Goal: Check status: Check status

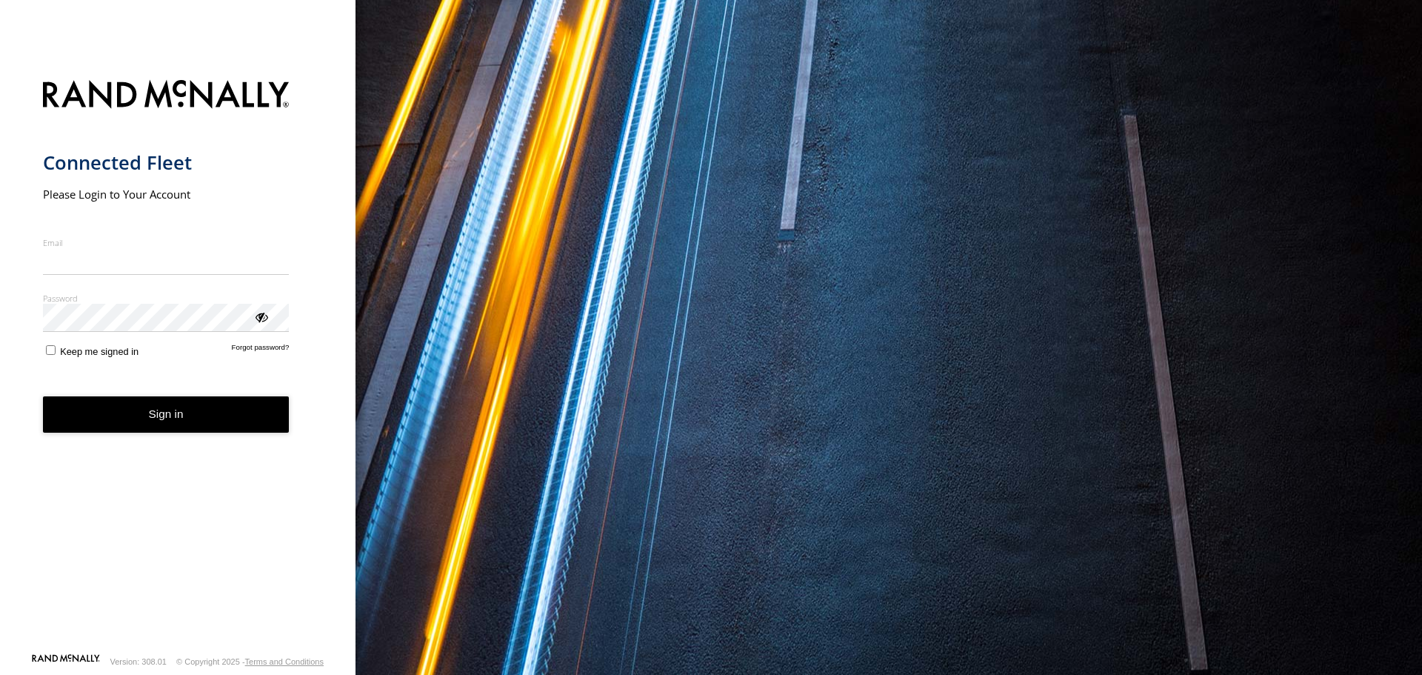
type input "**********"
click at [231, 429] on button "Sign in" at bounding box center [166, 414] width 247 height 36
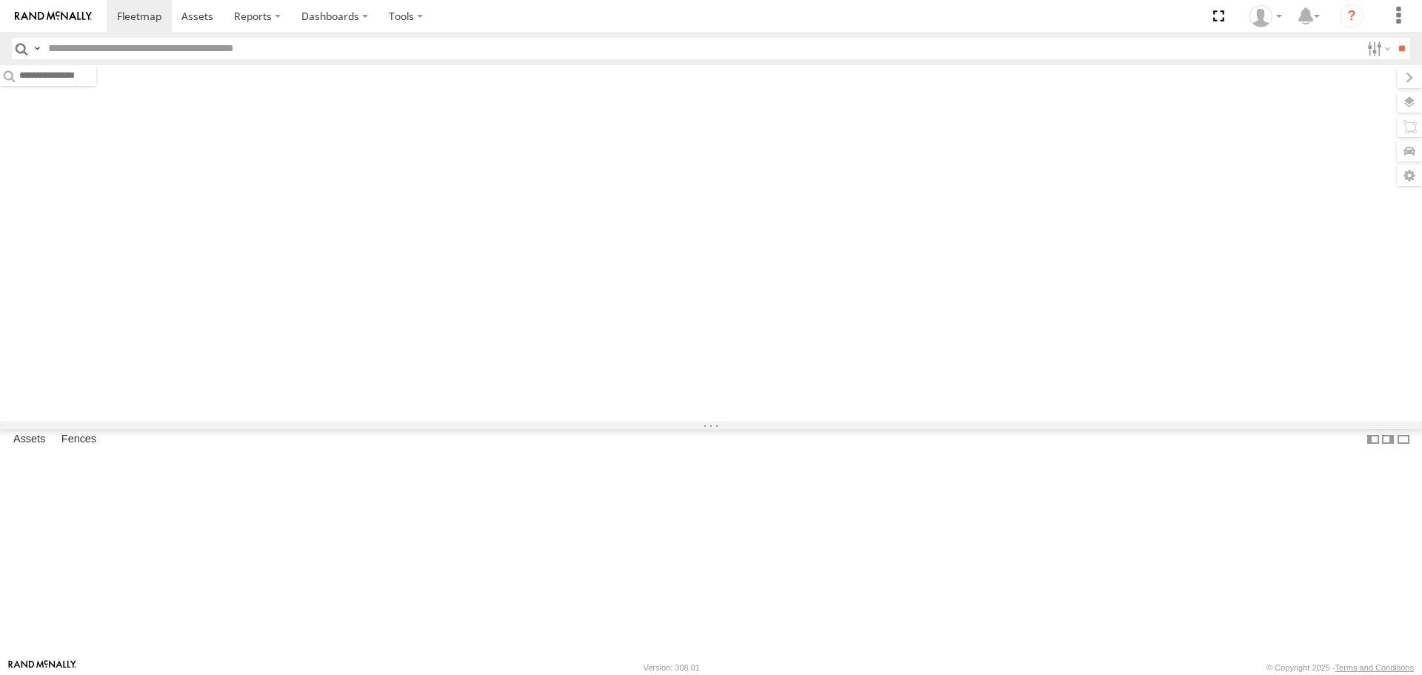
click at [427, 49] on input "text" at bounding box center [701, 48] width 1319 height 21
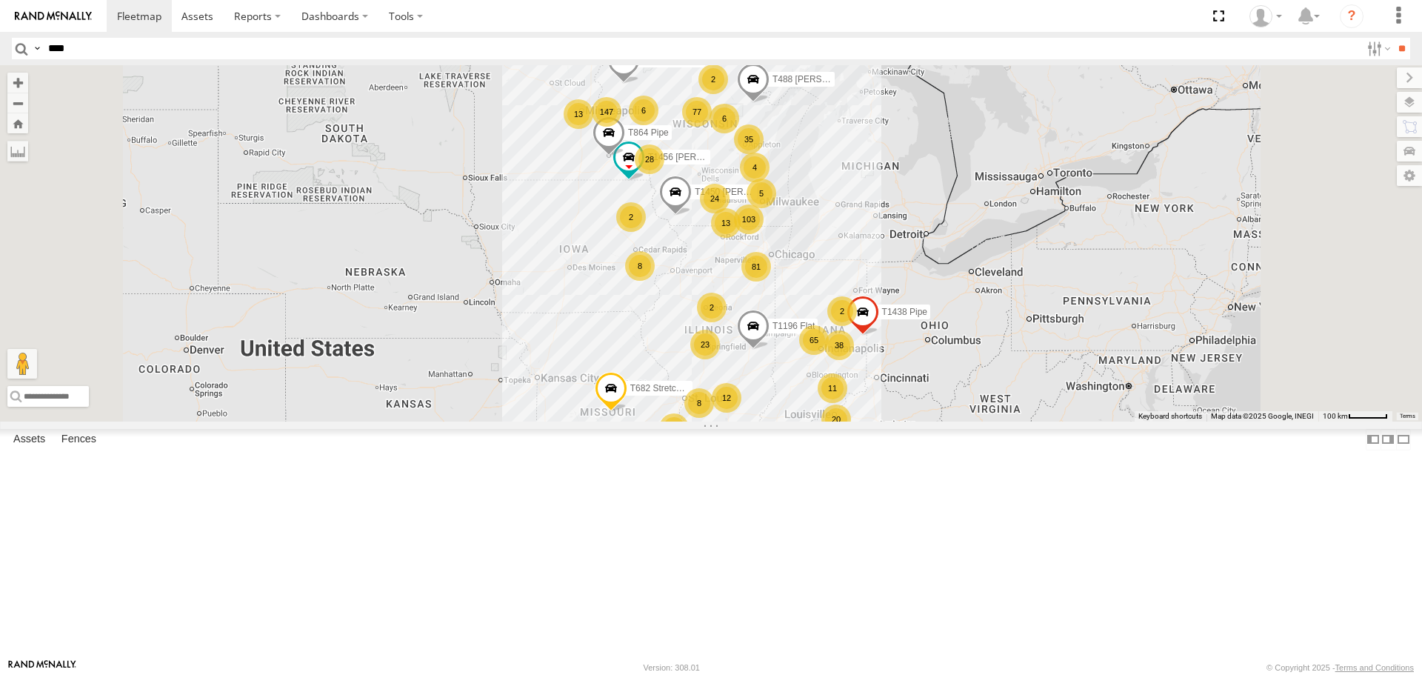
type input "****"
click at [1393, 38] on input "**" at bounding box center [1401, 48] width 17 height 21
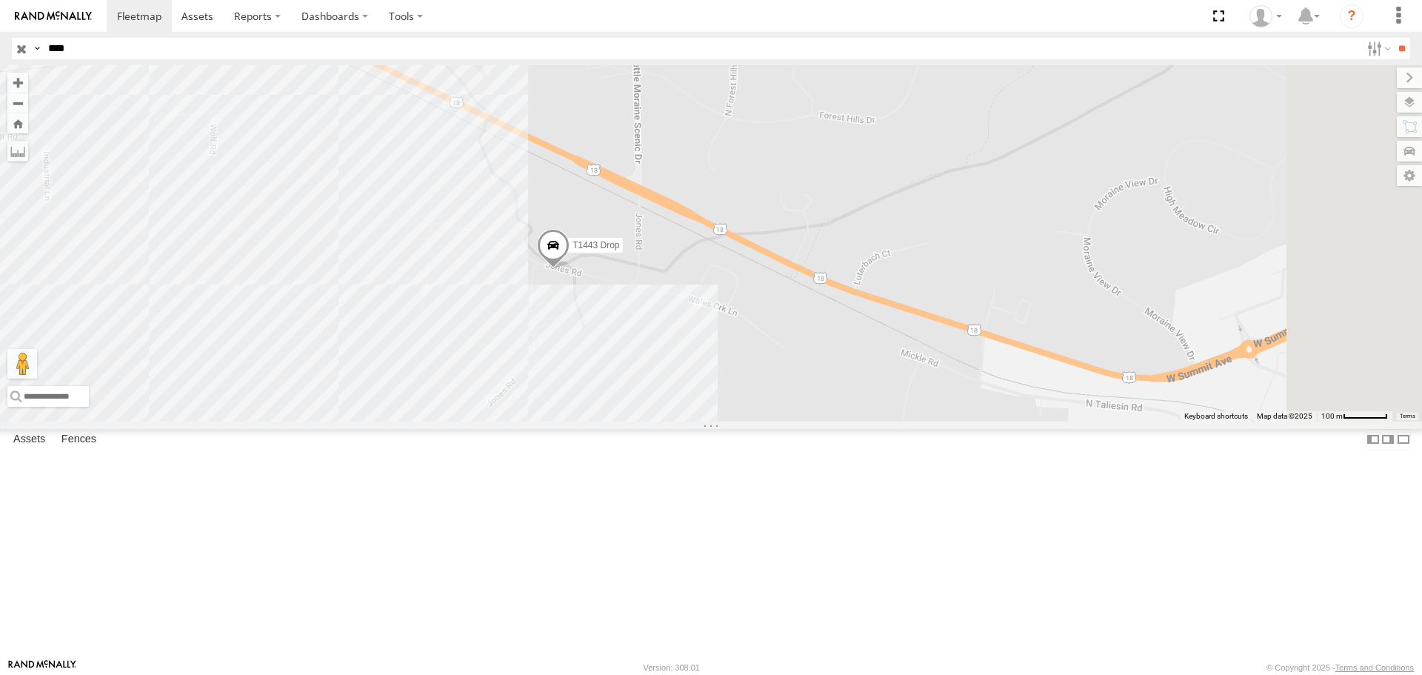
drag, startPoint x: 796, startPoint y: 397, endPoint x: 771, endPoint y: 419, distance: 33.6
click at [771, 419] on div "T1443 Drop" at bounding box center [711, 243] width 1422 height 356
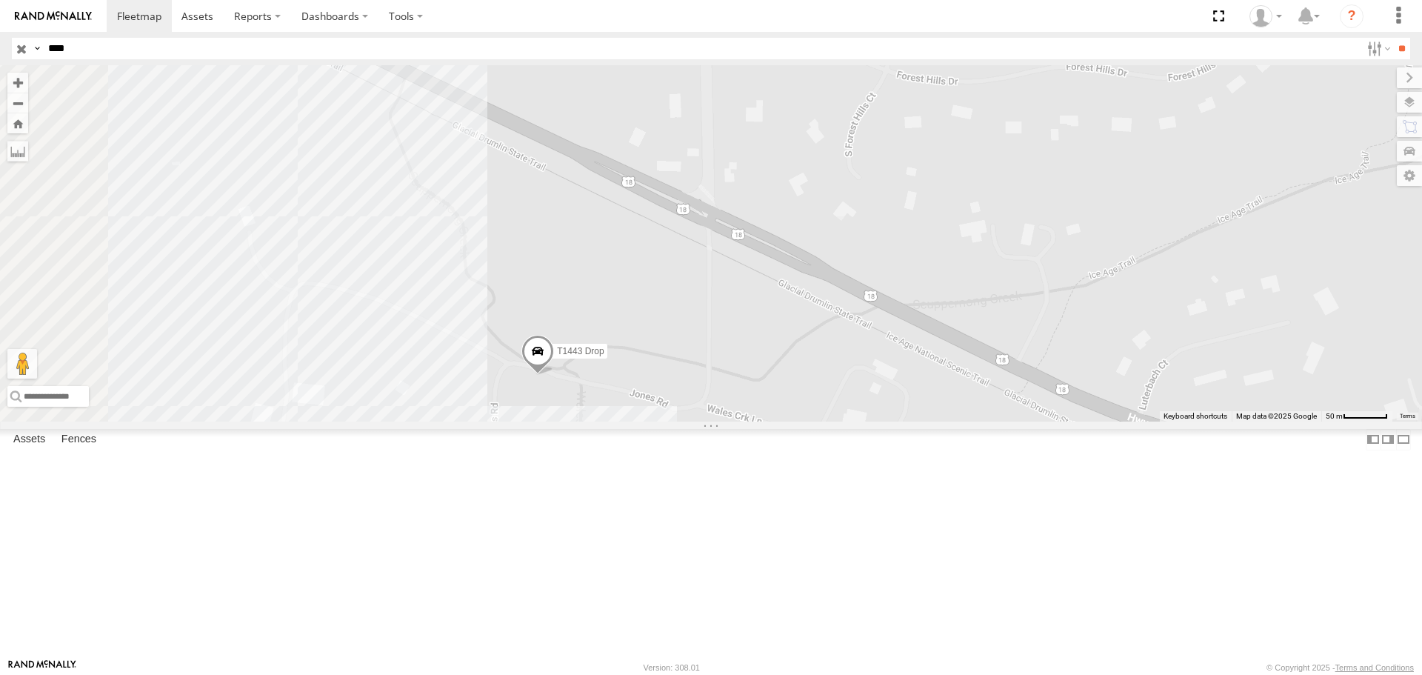
drag, startPoint x: 665, startPoint y: 250, endPoint x: 724, endPoint y: 394, distance: 156.1
click at [724, 394] on div "T1443 Drop" at bounding box center [711, 243] width 1422 height 356
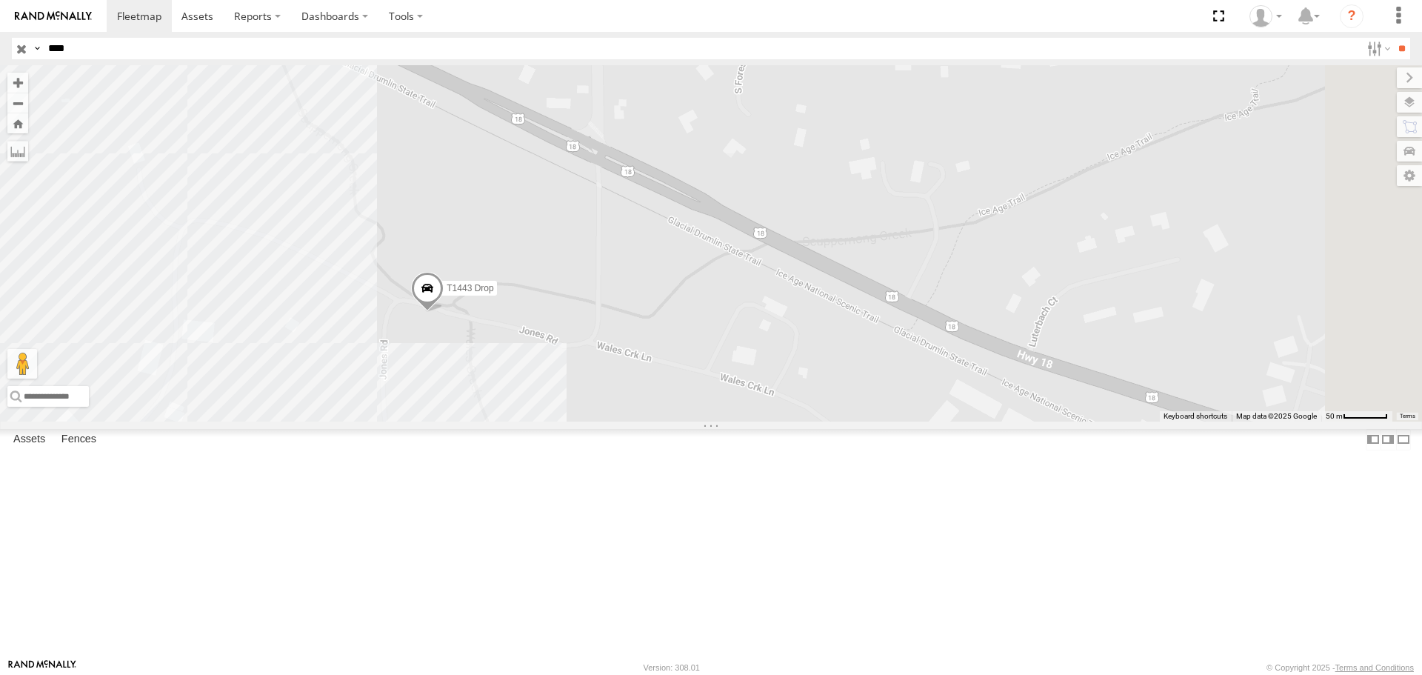
click at [0, 0] on div "CMC Milwaukee - Genesee Pipe" at bounding box center [0, 0] width 0 height 0
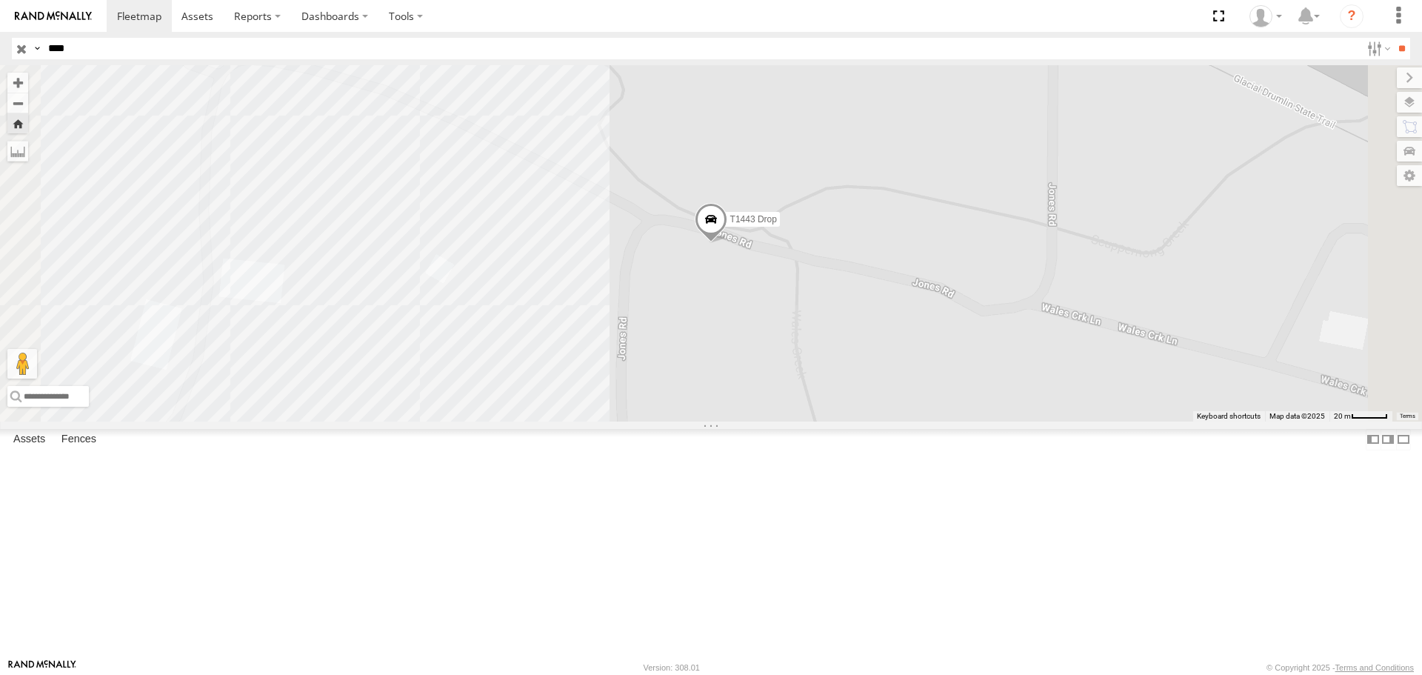
click at [19, 53] on input "button" at bounding box center [21, 48] width 19 height 21
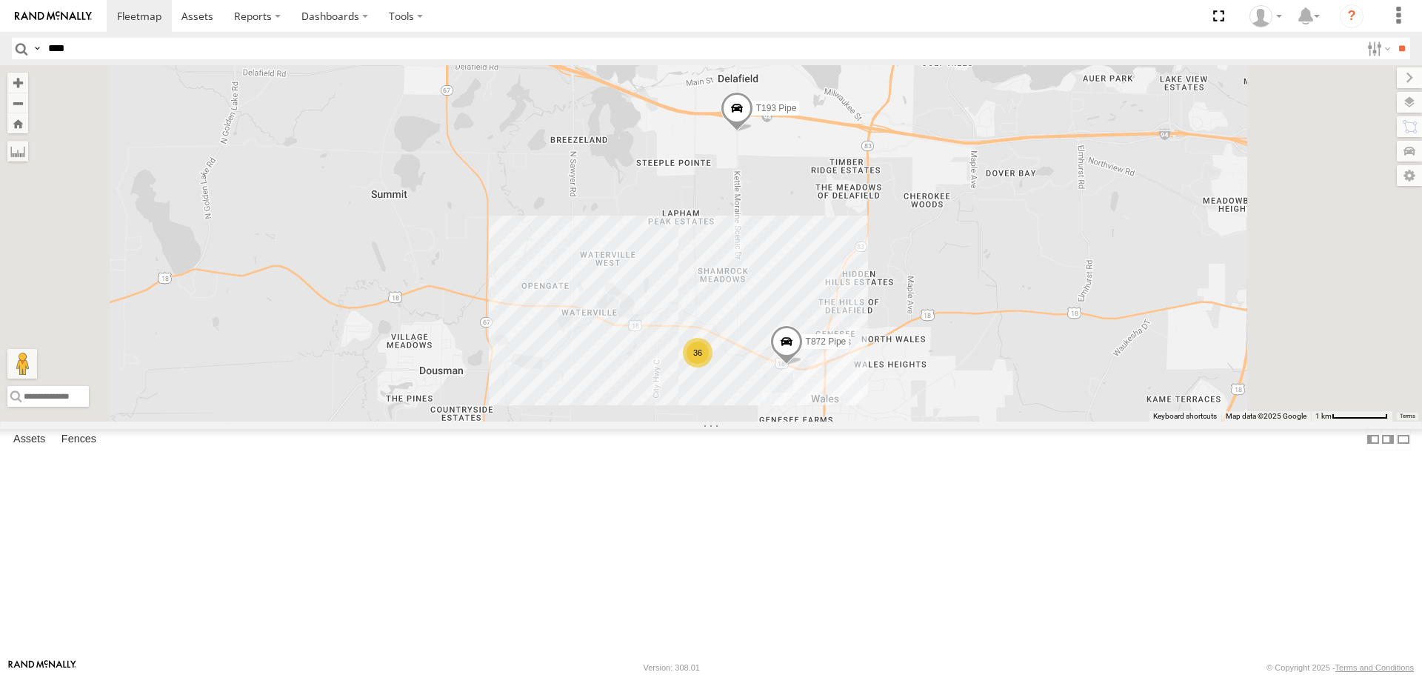
drag, startPoint x: 1007, startPoint y: 282, endPoint x: 968, endPoint y: 373, distance: 98.5
click at [968, 373] on div "T872 Pipe T1443 Drop 36 T193 Pipe" at bounding box center [711, 243] width 1422 height 356
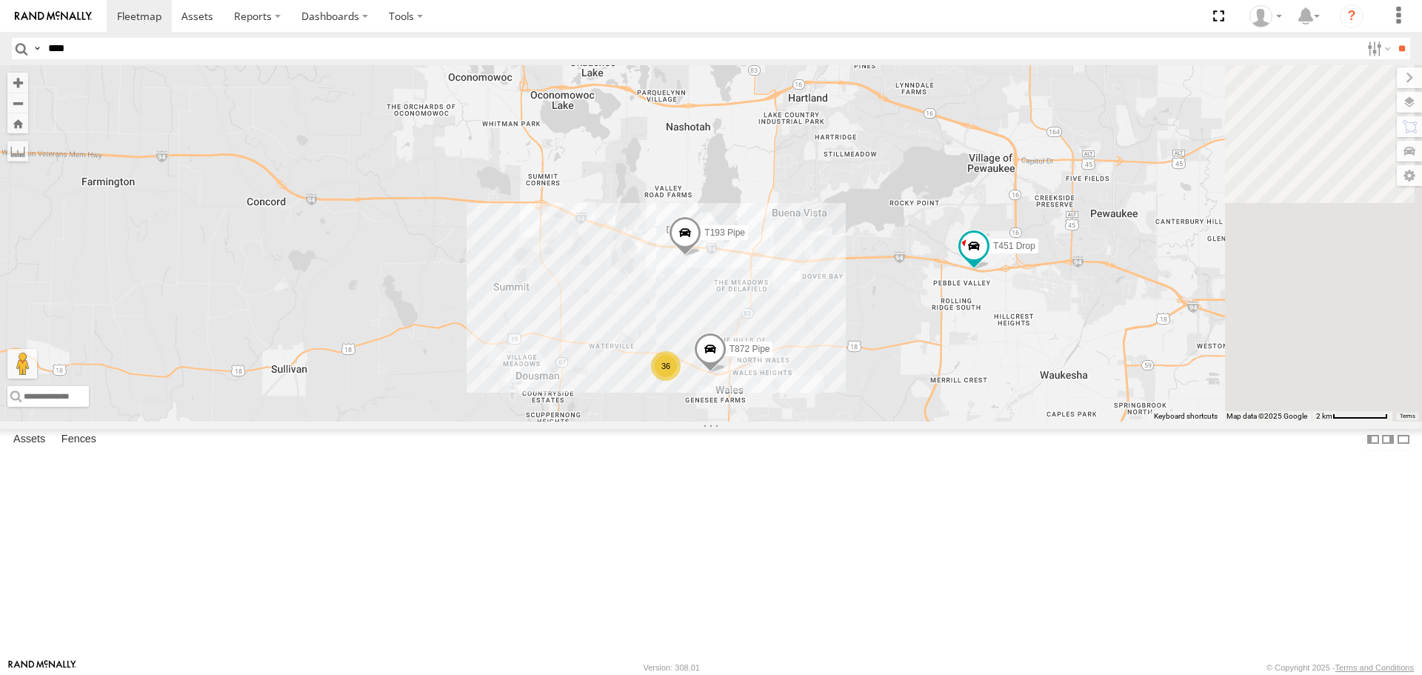
drag, startPoint x: 1150, startPoint y: 236, endPoint x: 1039, endPoint y: 347, distance: 157.1
click at [1040, 347] on div "T872 Pipe T1443 Drop T193 Pipe 36 T875 Pipe T451 Drop" at bounding box center [711, 243] width 1422 height 356
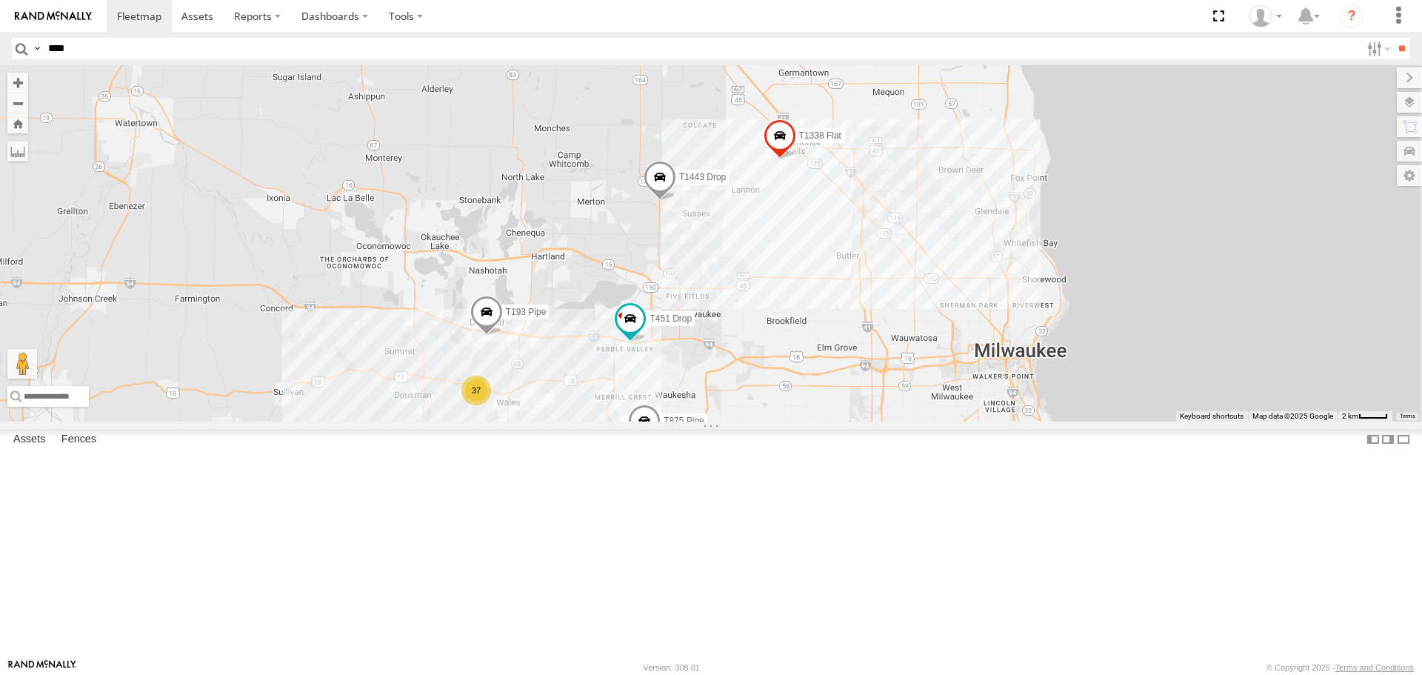
drag, startPoint x: 1124, startPoint y: 280, endPoint x: 851, endPoint y: 370, distance: 287.7
click at [851, 370] on div "T1443 Drop T193 Pipe T875 Pipe T451 Drop 37 T1338 Flat" at bounding box center [711, 243] width 1422 height 356
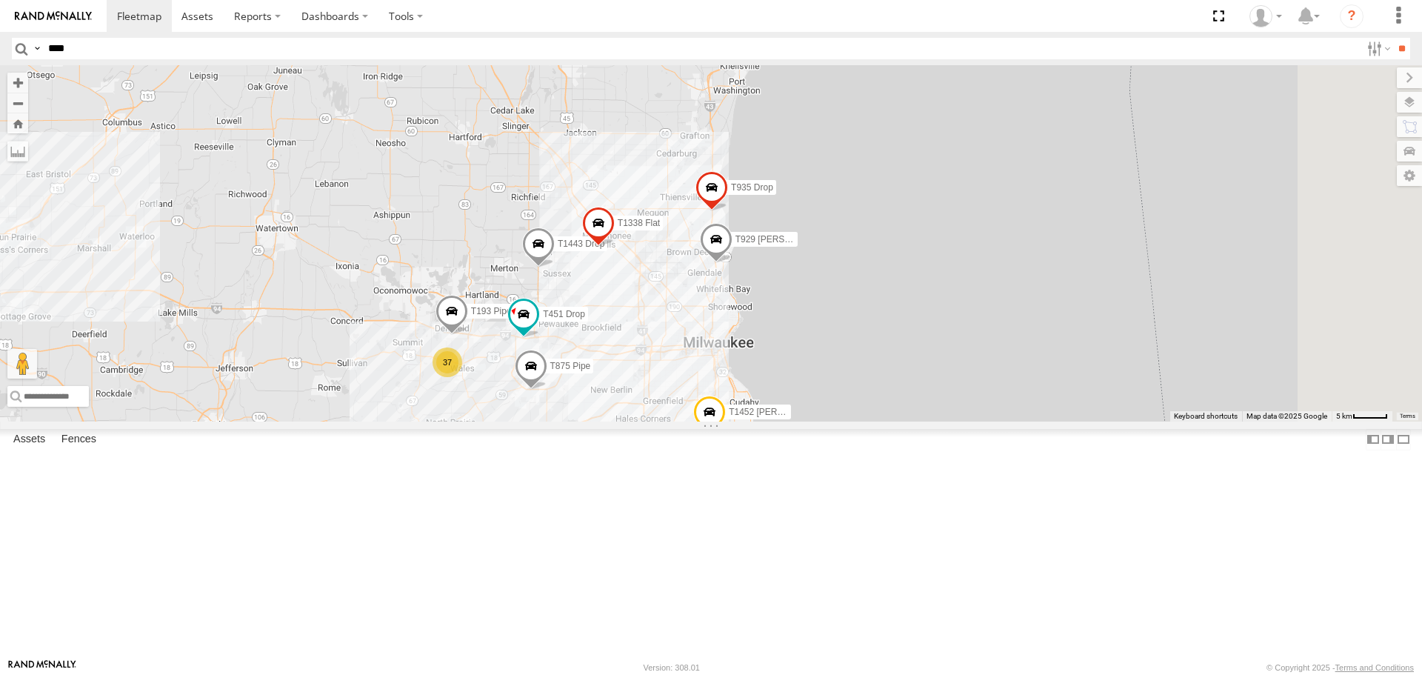
drag, startPoint x: 871, startPoint y: 322, endPoint x: 764, endPoint y: 385, distance: 123.9
click at [764, 385] on div "T1443 Drop T193 Pipe T875 Pipe T451 Drop T1338 Flat T1452 [PERSON_NAME] Flat T9…" at bounding box center [711, 243] width 1422 height 356
